Goal: Transaction & Acquisition: Obtain resource

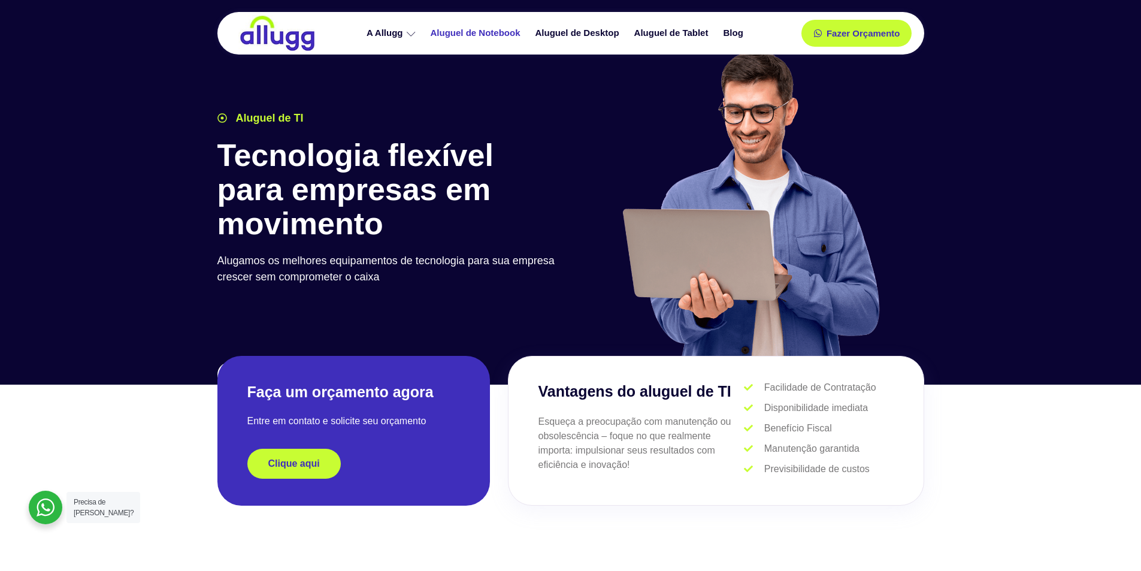
click at [510, 33] on link "Aluguel de Notebook" at bounding box center [477, 33] width 105 height 21
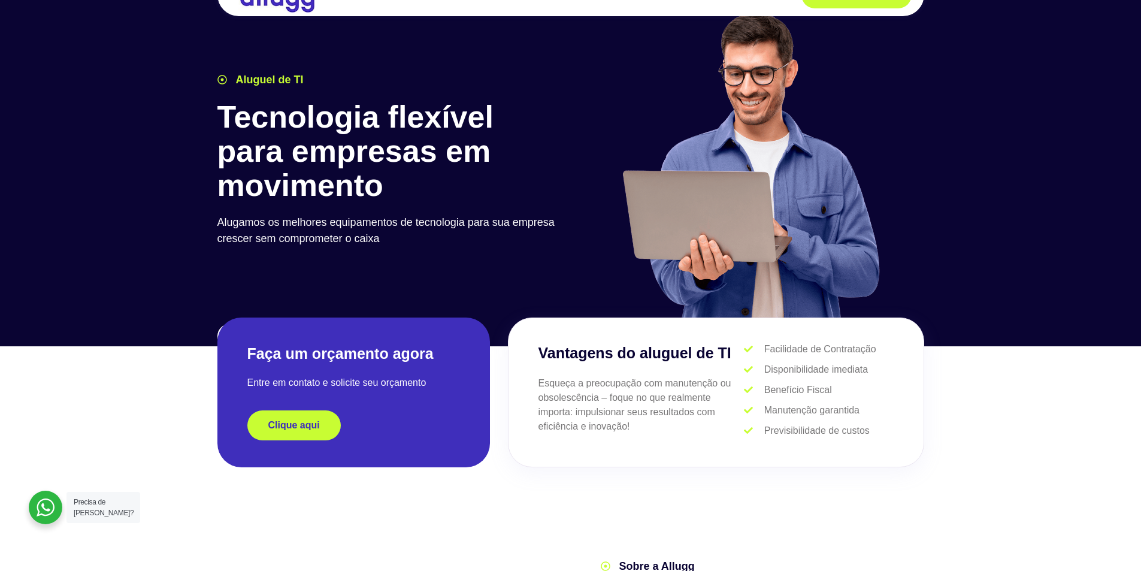
scroll to position [60, 0]
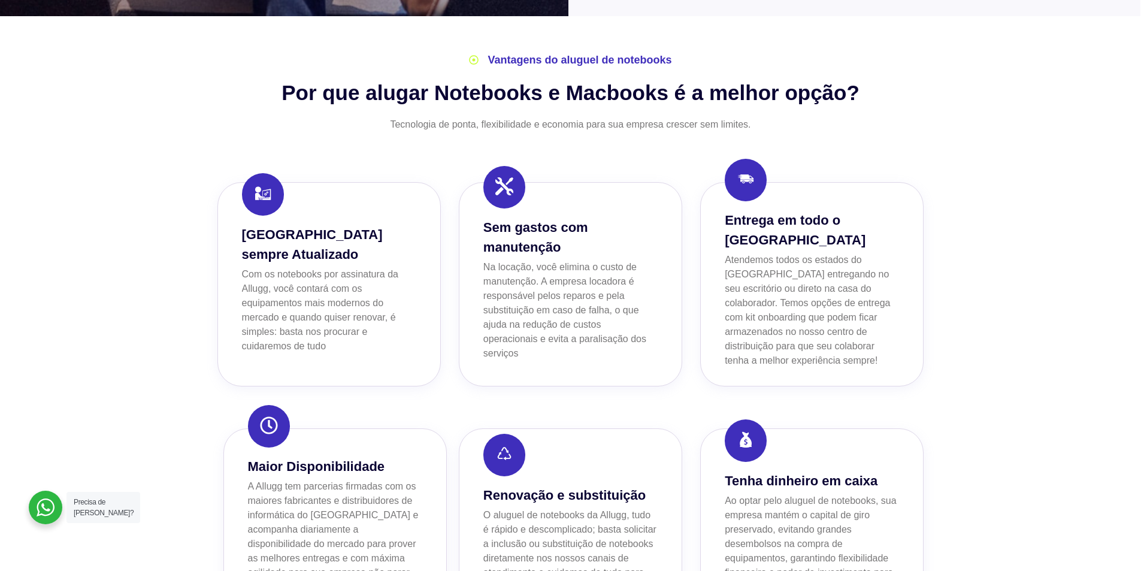
scroll to position [719, 0]
